Goal: Information Seeking & Learning: Learn about a topic

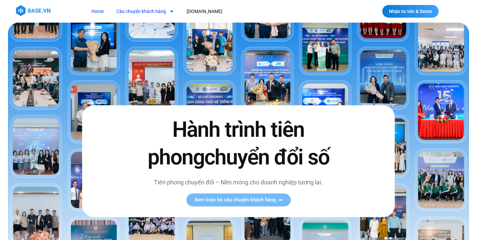
click at [136, 14] on link "Câu chuyện khách hàng" at bounding box center [145, 11] width 68 height 12
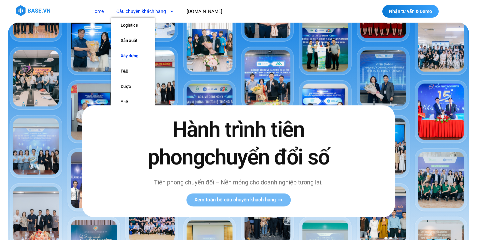
click at [136, 57] on link "Xây dựng" at bounding box center [132, 55] width 43 height 15
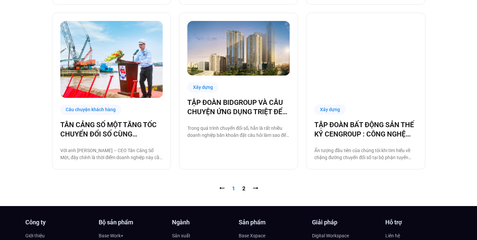
scroll to position [665, 0]
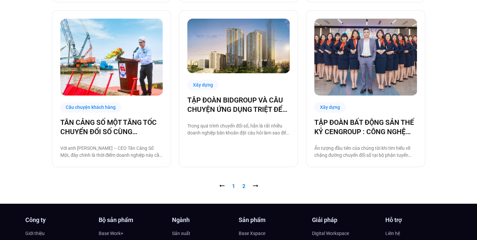
click at [244, 186] on link "Trang 2" at bounding box center [243, 186] width 3 height 6
